Goal: Task Accomplishment & Management: Manage account settings

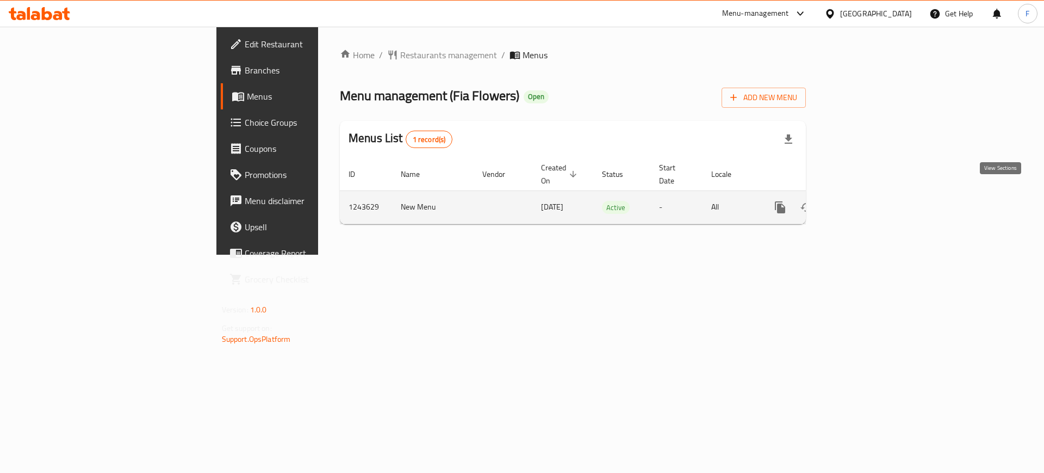
click at [872, 194] on link "enhanced table" at bounding box center [859, 207] width 26 height 26
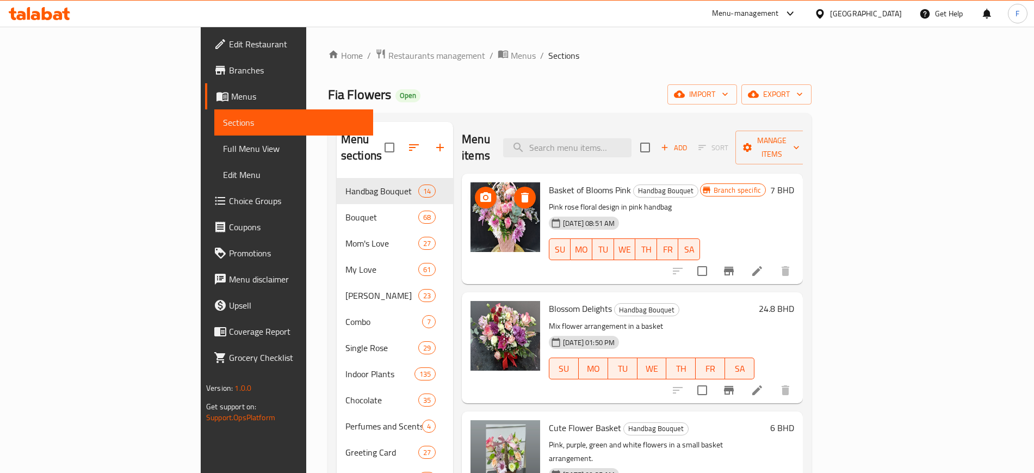
click at [470, 215] on img at bounding box center [505, 217] width 70 height 70
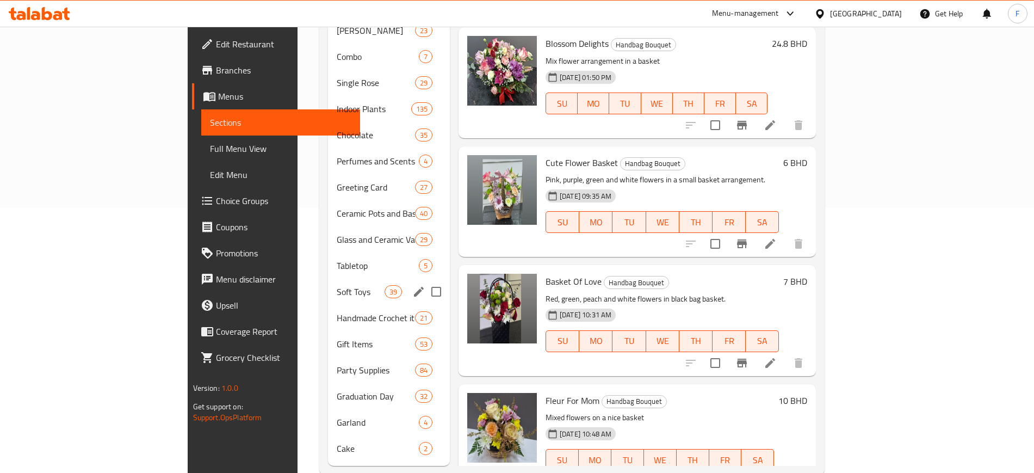
scroll to position [272, 0]
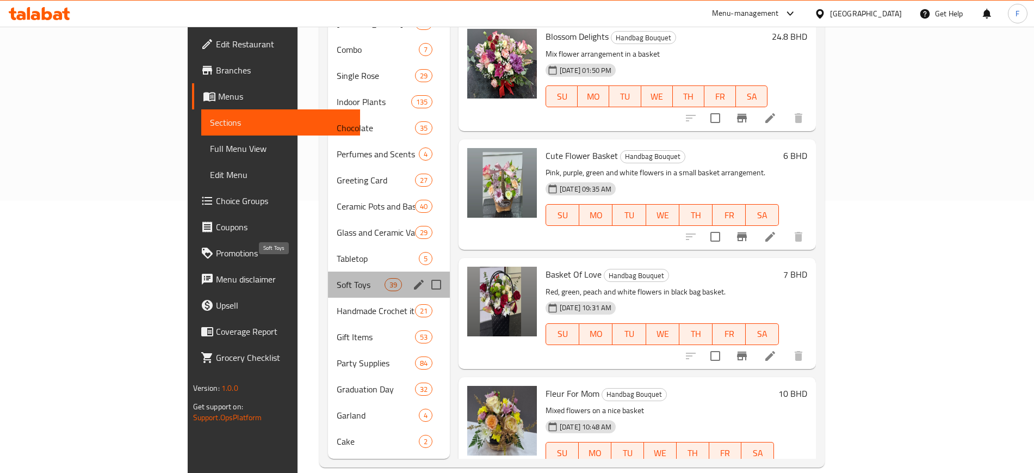
click at [337, 278] on span "Soft Toys" at bounding box center [361, 284] width 48 height 13
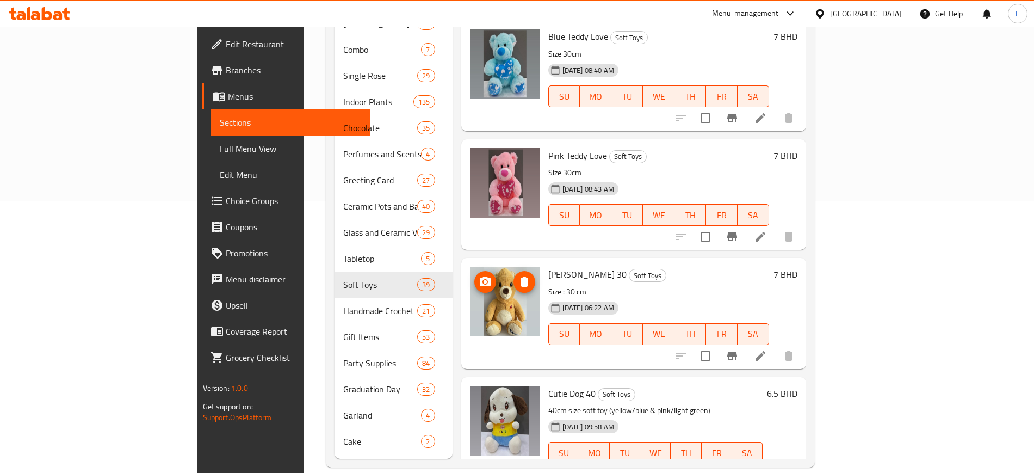
click at [470, 279] on img at bounding box center [505, 301] width 70 height 70
click at [470, 295] on img at bounding box center [505, 301] width 70 height 70
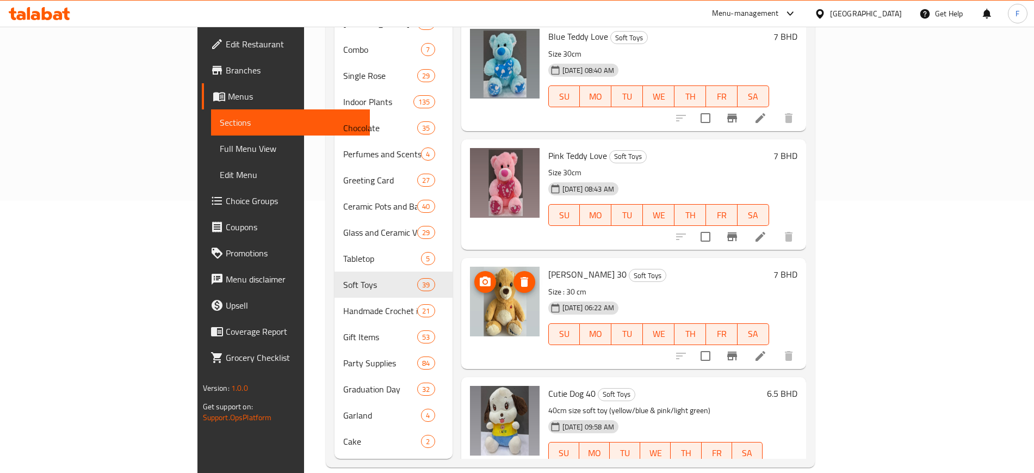
click at [470, 295] on img at bounding box center [505, 301] width 70 height 70
click at [548, 285] on p "Size : 30 cm" at bounding box center [658, 292] width 221 height 14
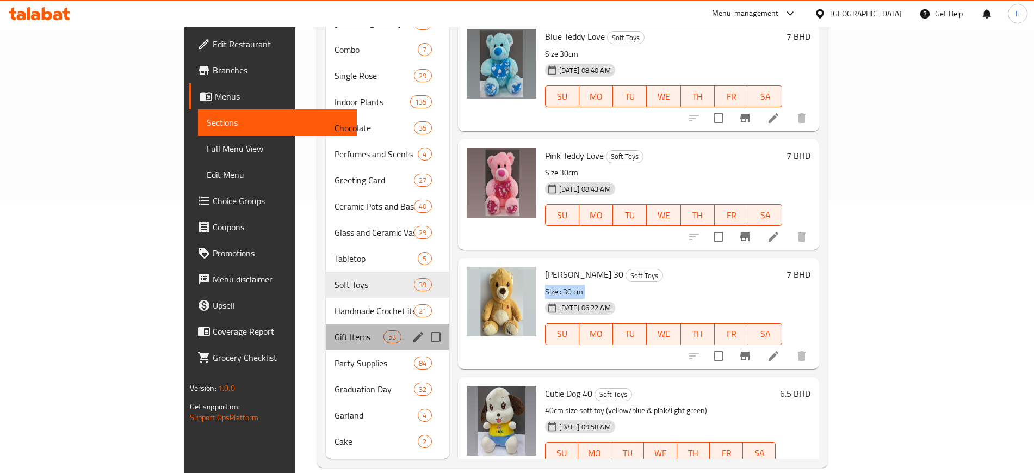
click at [326, 324] on div "Gift Items 53" at bounding box center [387, 337] width 123 height 26
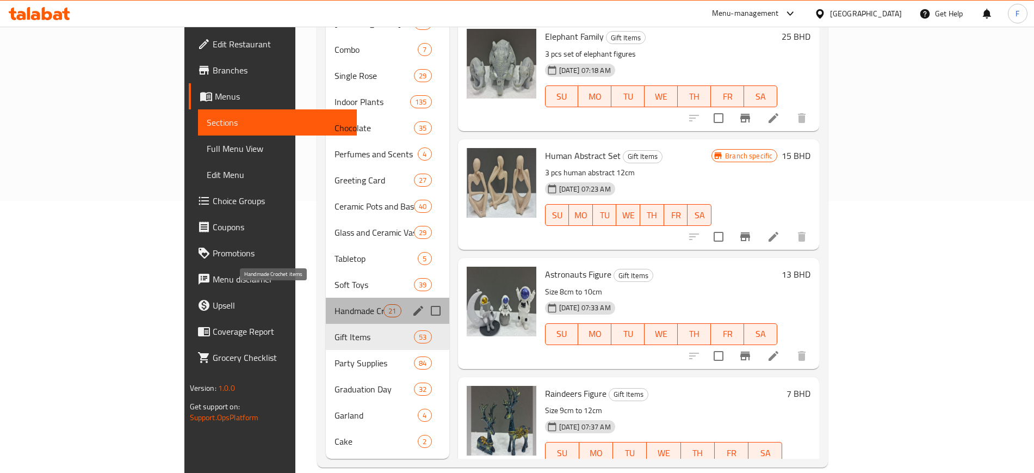
click at [334, 304] on span "Handmade Crochet items" at bounding box center [358, 310] width 49 height 13
